Goal: Task Accomplishment & Management: Complete application form

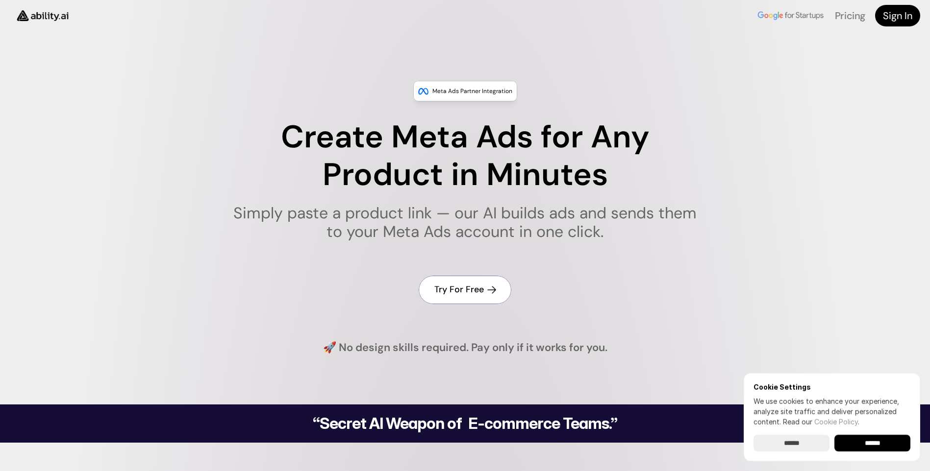
click at [480, 289] on h4 "Try For Free" at bounding box center [459, 290] width 50 height 12
